Goal: Task Accomplishment & Management: Use online tool/utility

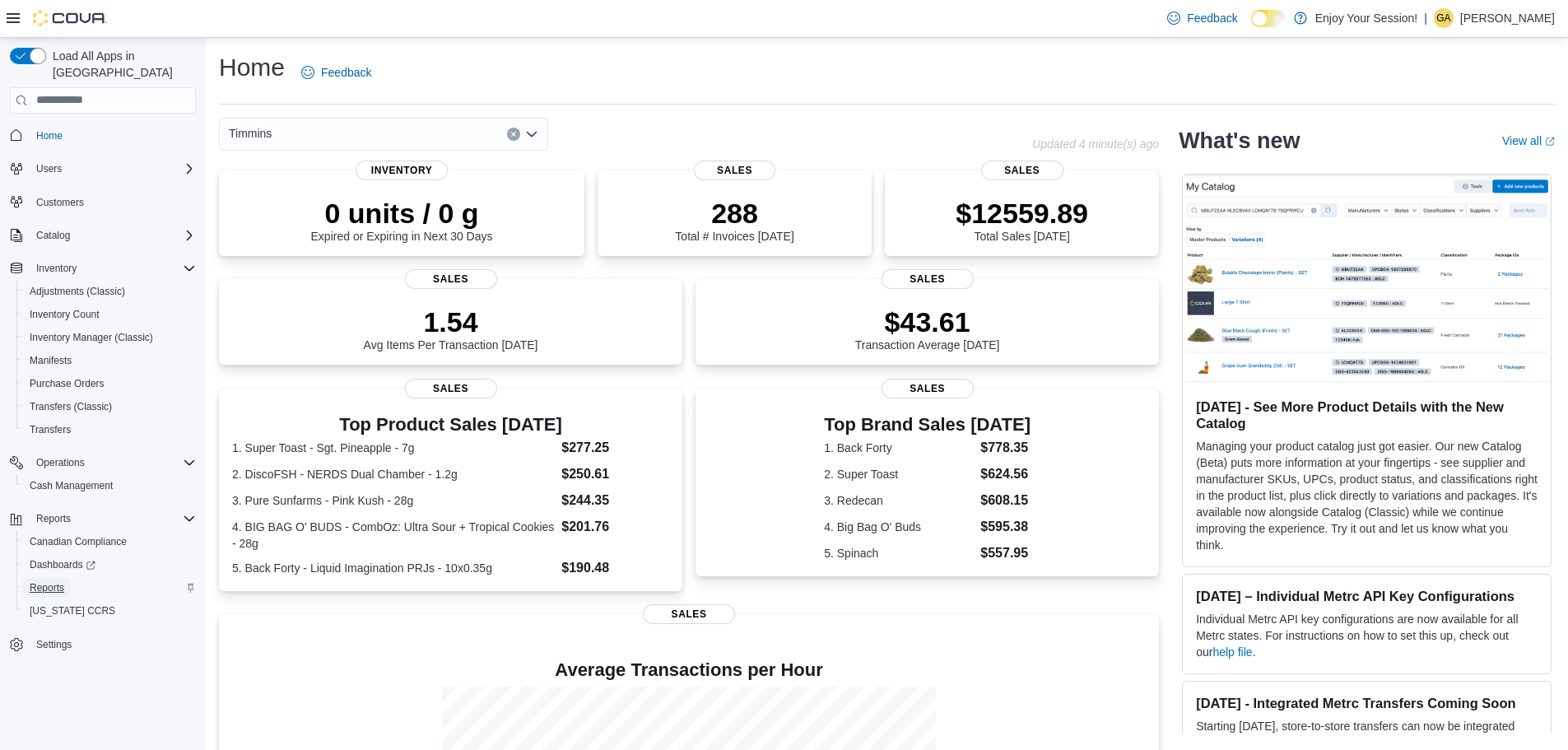
click at [45, 581] on span "Reports" at bounding box center [46, 587] width 35 height 13
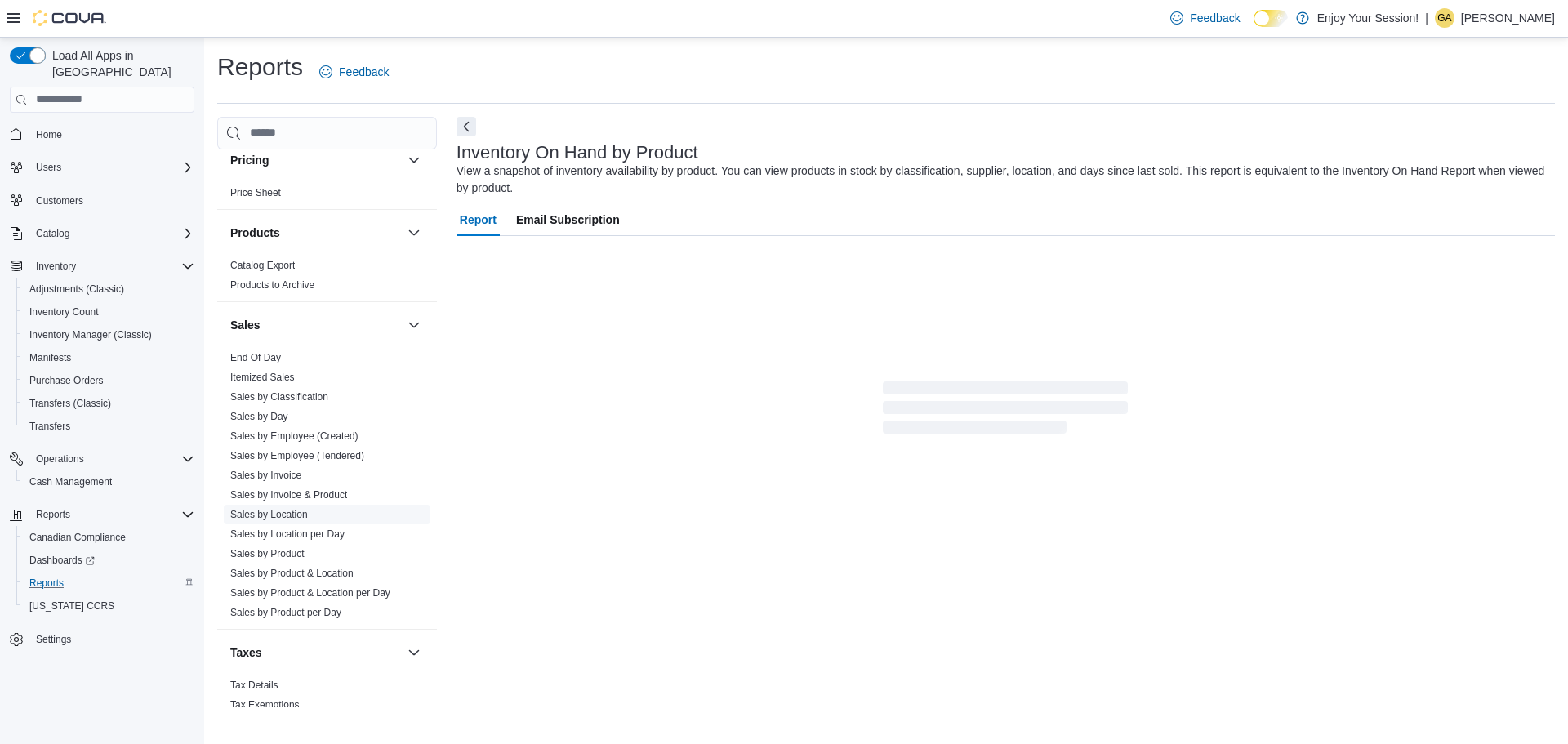
scroll to position [847, 0]
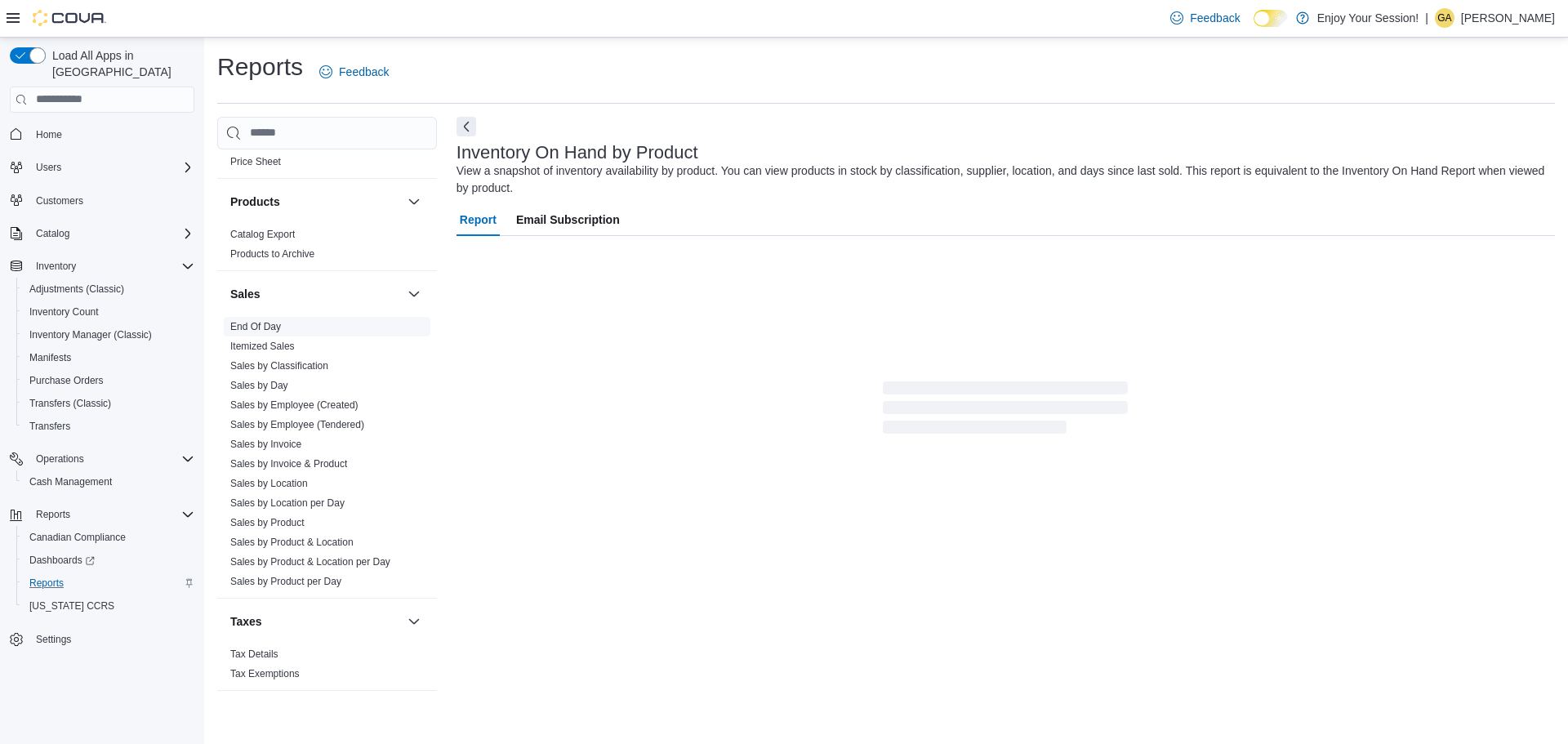
click at [272, 322] on link "End Of Day" at bounding box center [256, 326] width 51 height 12
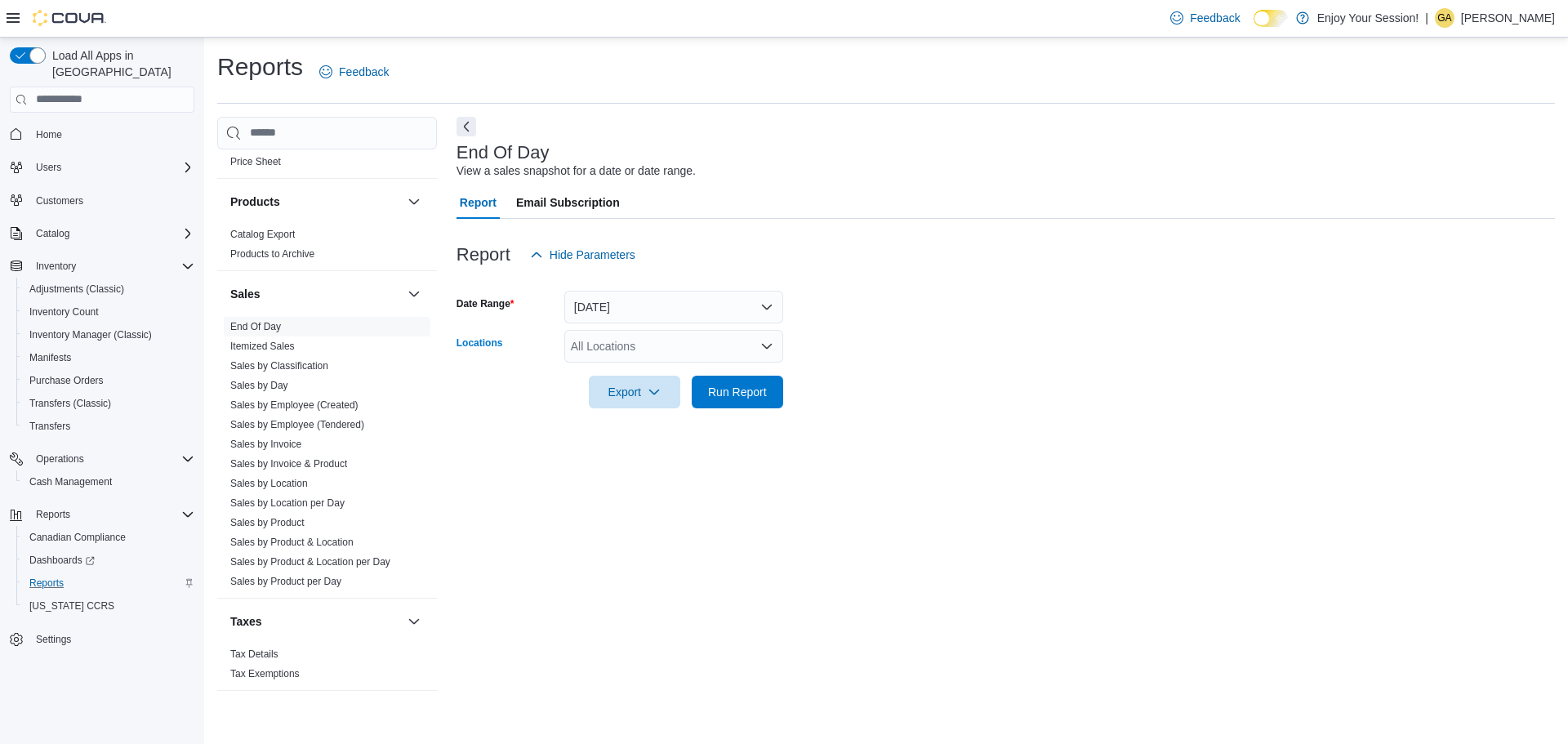
click at [697, 349] on div "All Locations" at bounding box center [674, 346] width 219 height 32
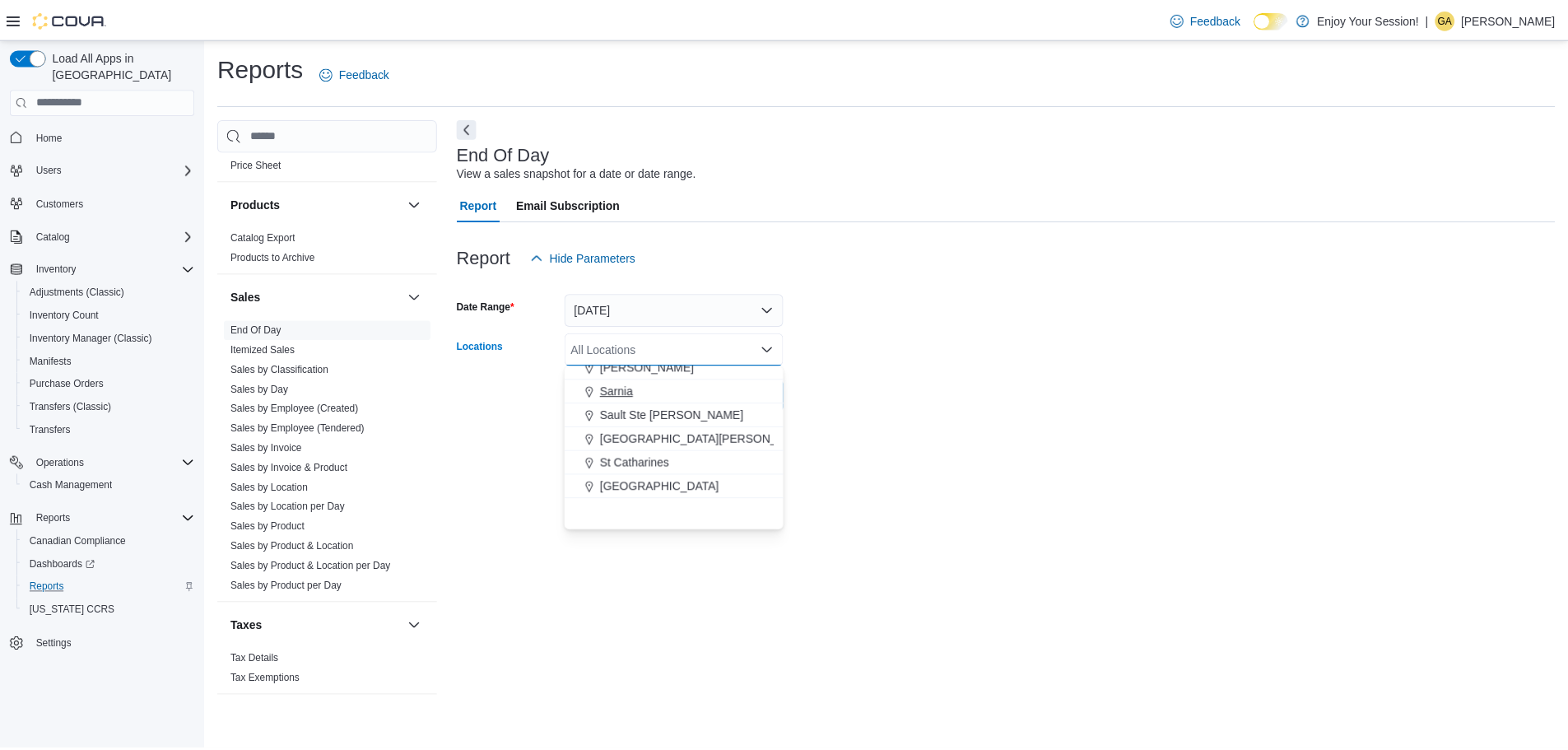
scroll to position [633, 0]
click at [678, 413] on div "[GEOGRAPHIC_DATA]" at bounding box center [679, 412] width 201 height 17
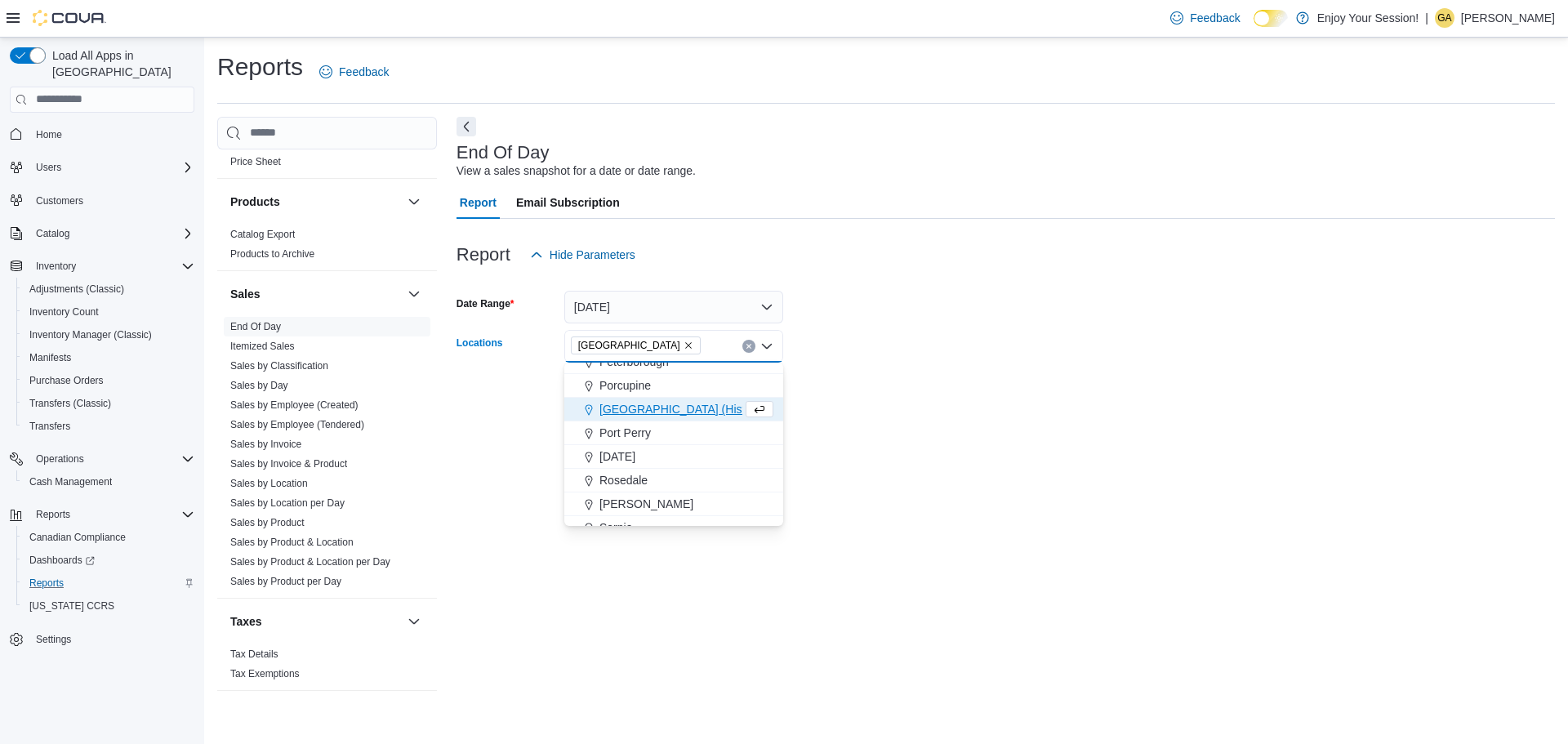
drag, startPoint x: 986, startPoint y: 382, endPoint x: 870, endPoint y: 379, distance: 116.0
click at [986, 382] on form "Date Range [DATE] Locations [GEOGRAPHIC_DATA] Combo box. Selected. [GEOGRAPHIC_…" at bounding box center [1006, 340] width 1098 height 137
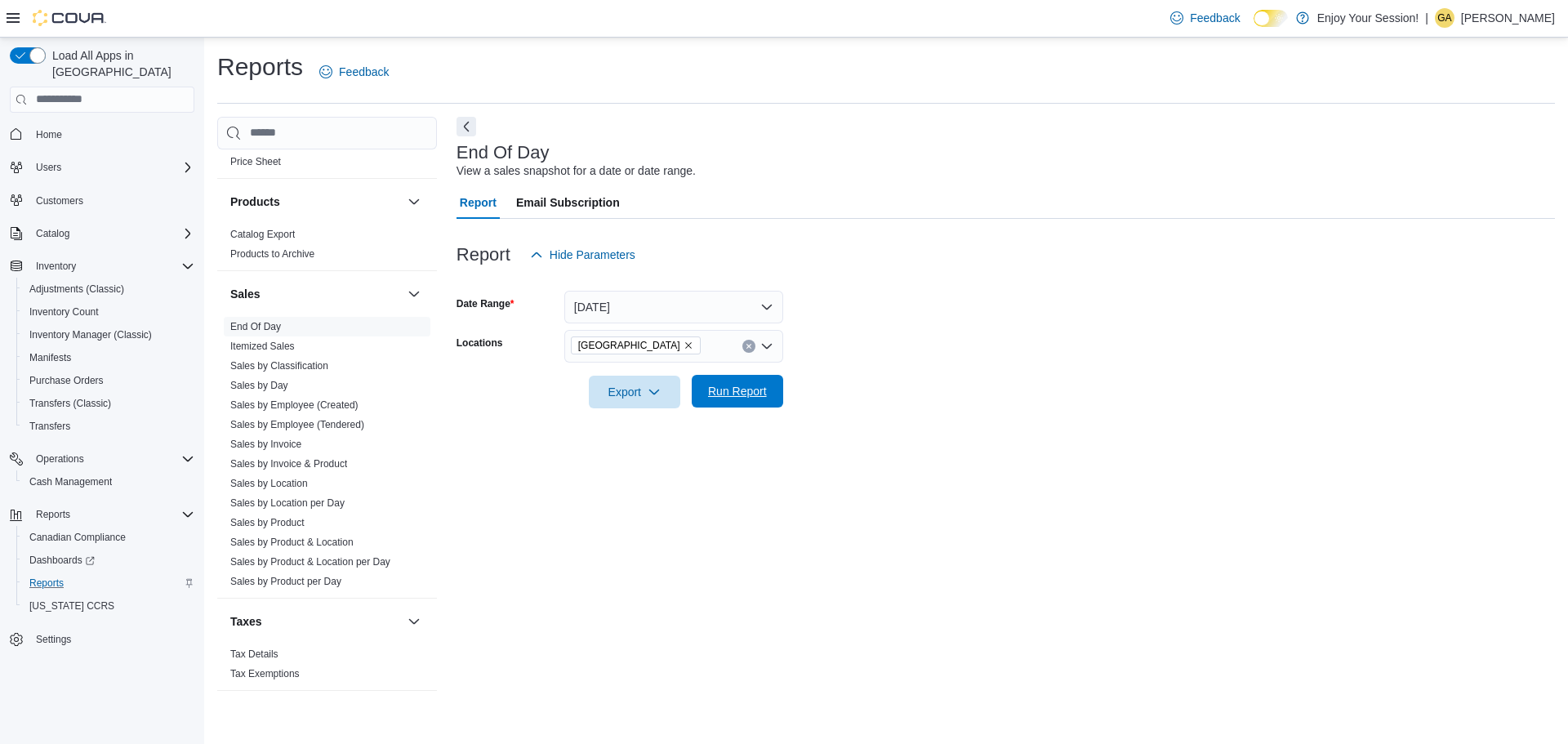
click at [741, 379] on span "Run Report" at bounding box center [737, 390] width 72 height 32
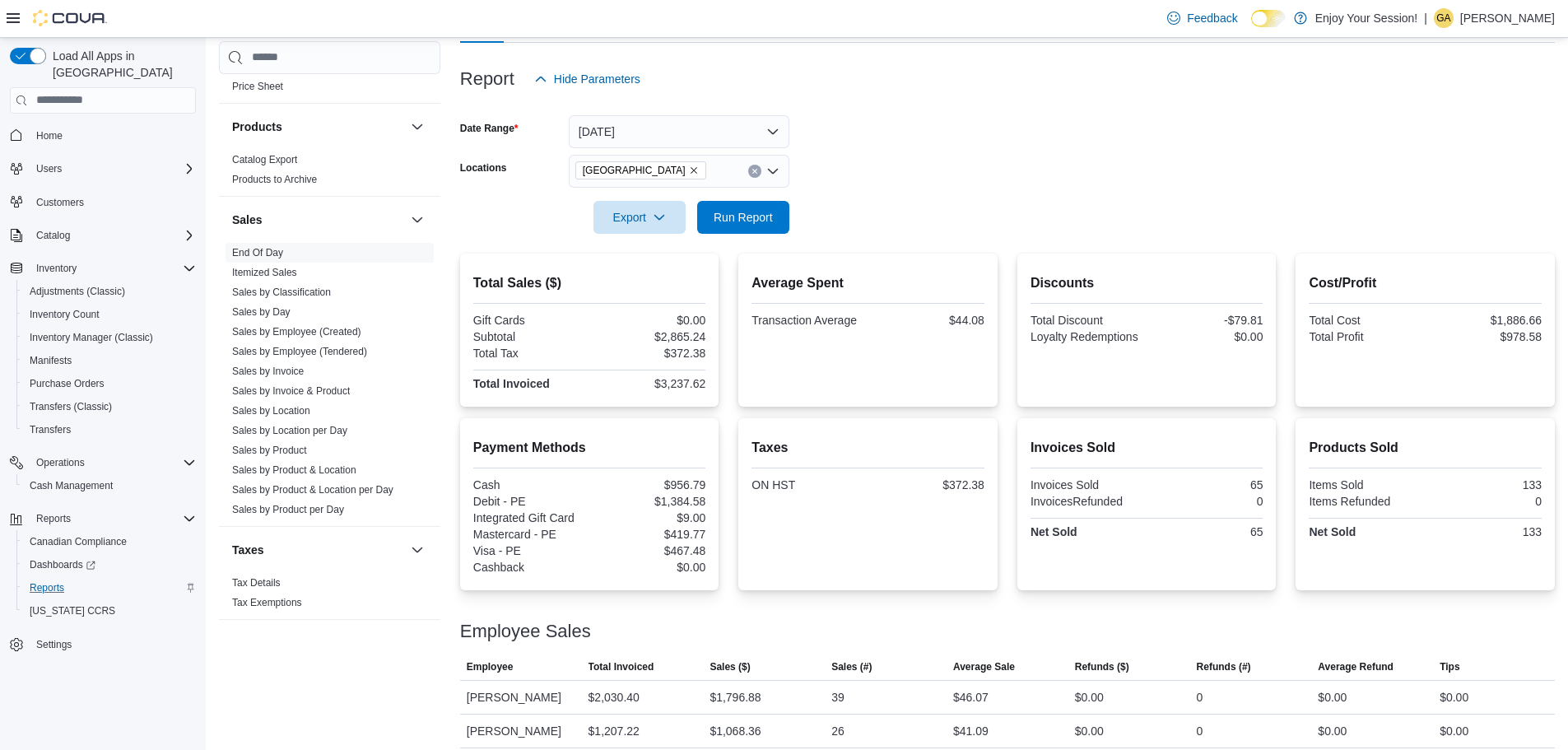
scroll to position [190, 0]
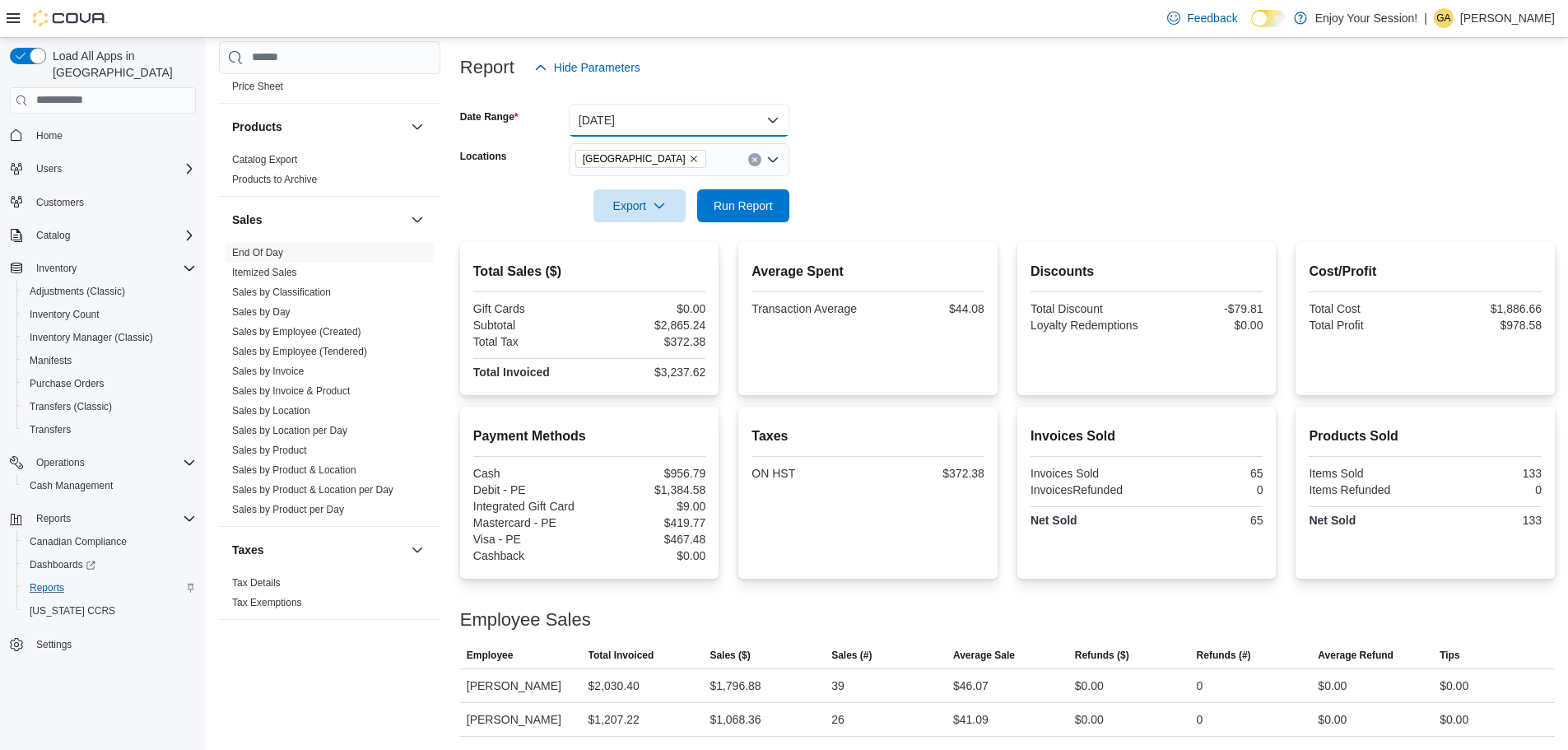
click at [701, 112] on button "[DATE]" at bounding box center [679, 120] width 220 height 33
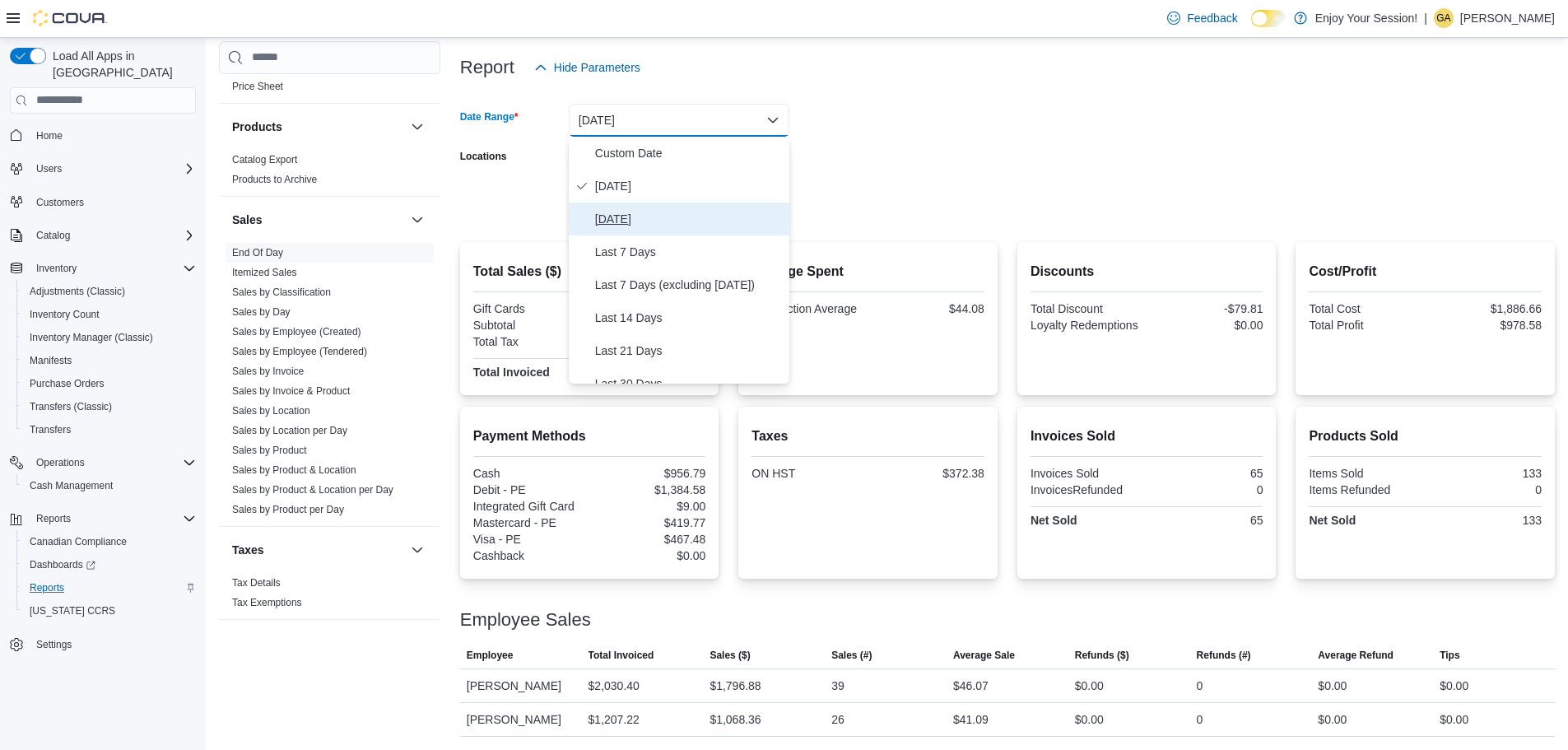
click at [660, 205] on button "[DATE]" at bounding box center [679, 218] width 220 height 33
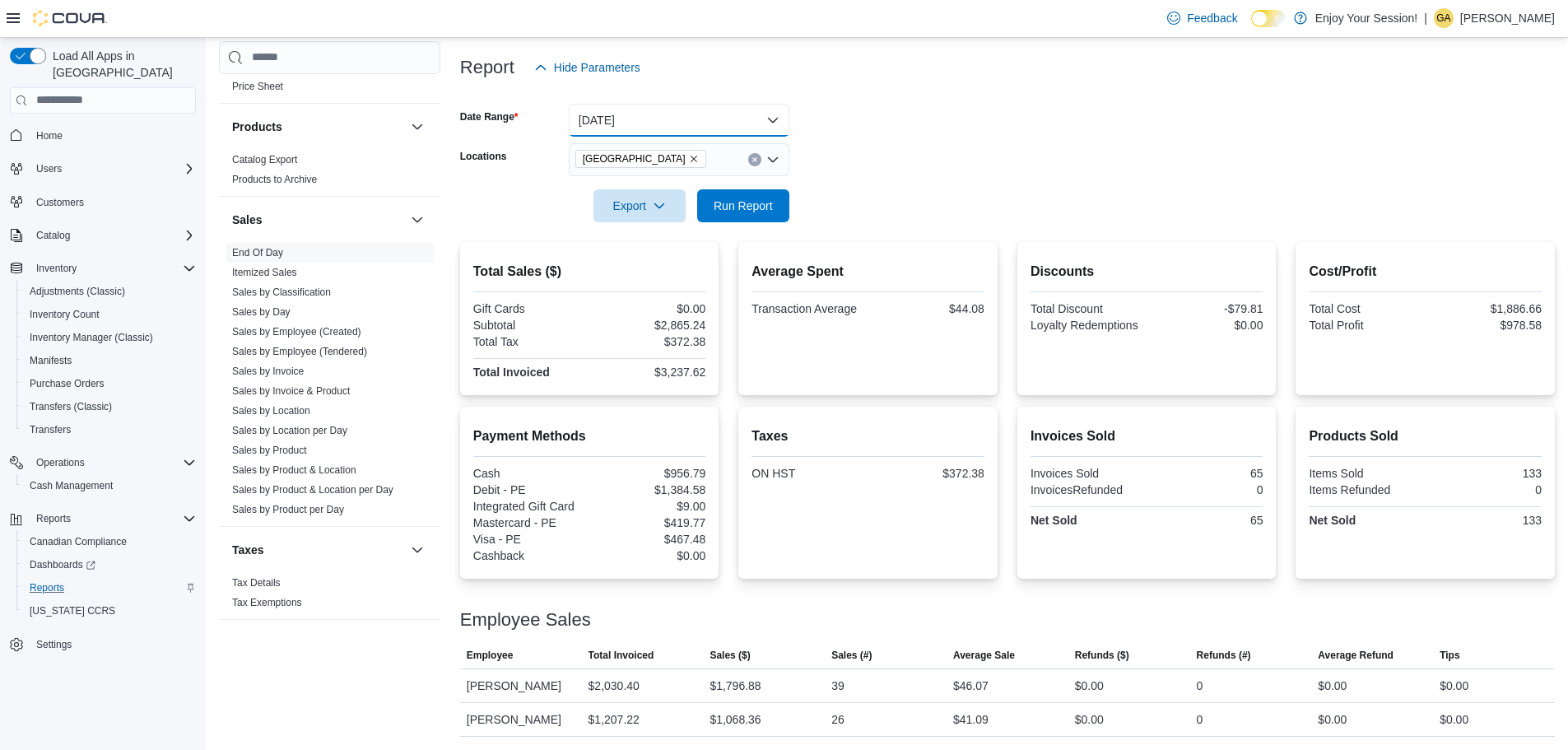
scroll to position [0, 0]
click at [784, 195] on button "Run Report" at bounding box center [743, 205] width 92 height 33
